Goal: Communication & Community: Answer question/provide support

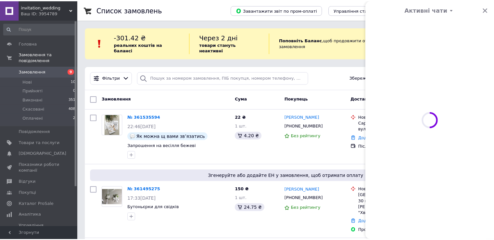
scroll to position [513, 0]
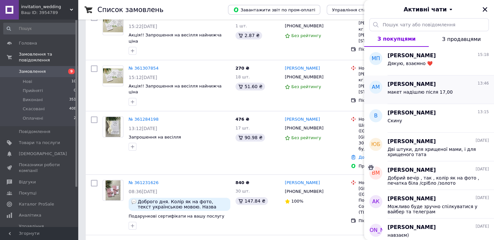
click at [428, 85] on div "[PERSON_NAME] 13:46" at bounding box center [437, 83] width 101 height 7
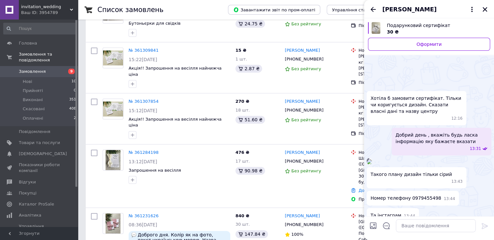
scroll to position [145, 0]
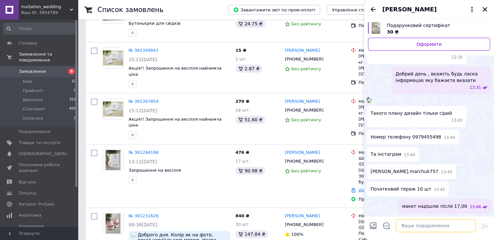
click at [416, 227] on textarea at bounding box center [436, 225] width 80 height 13
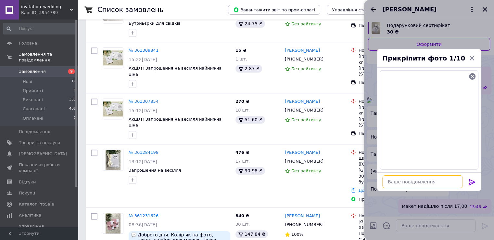
click at [451, 186] on textarea at bounding box center [422, 181] width 80 height 13
click at [471, 180] on icon at bounding box center [472, 182] width 8 height 8
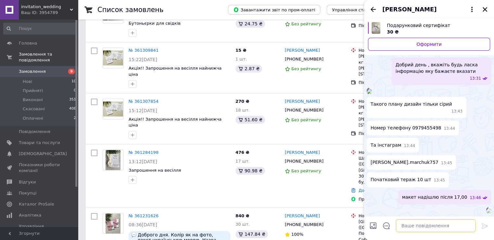
scroll to position [188, 0]
click at [445, 223] on textarea at bounding box center [436, 225] width 80 height 13
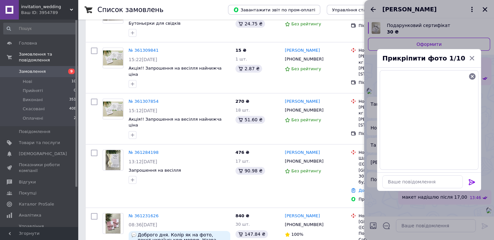
click at [470, 182] on icon at bounding box center [472, 182] width 8 height 8
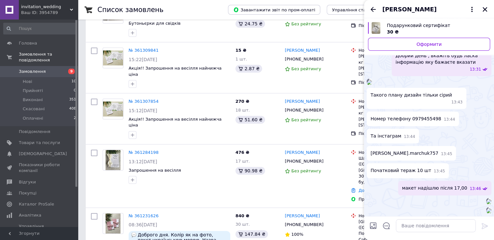
scroll to position [288, 0]
click at [441, 220] on textarea at bounding box center [436, 225] width 80 height 13
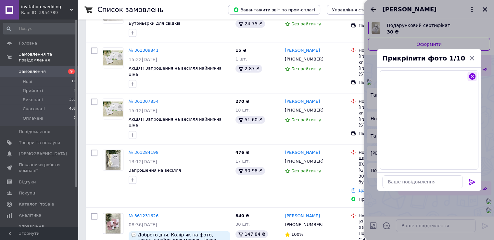
click at [473, 77] on icon "button" at bounding box center [472, 76] width 8 height 8
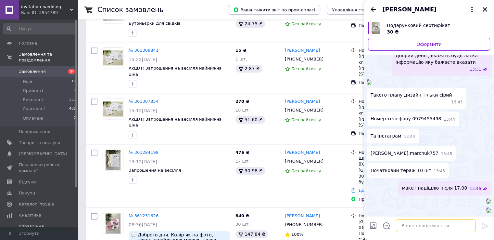
click at [418, 229] on textarea at bounding box center [436, 225] width 80 height 13
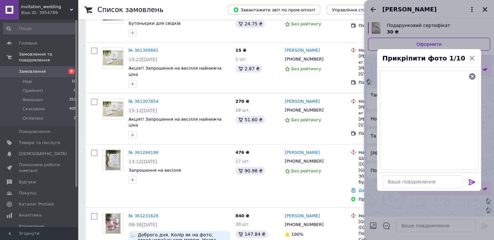
click at [467, 180] on div at bounding box center [471, 182] width 13 height 15
click at [469, 179] on icon at bounding box center [472, 182] width 8 height 8
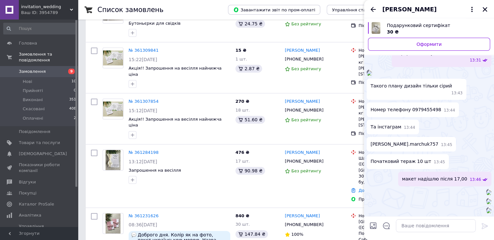
scroll to position [388, 0]
